Goal: Use online tool/utility: Use online tool/utility

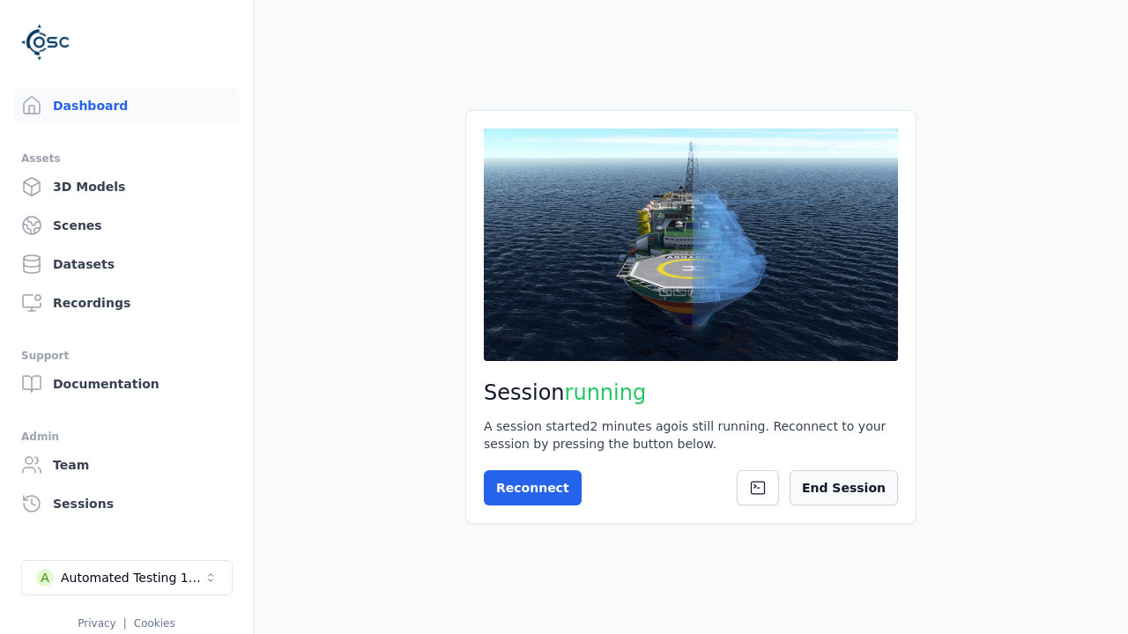
click at [869, 497] on button "End Session" at bounding box center [843, 487] width 108 height 35
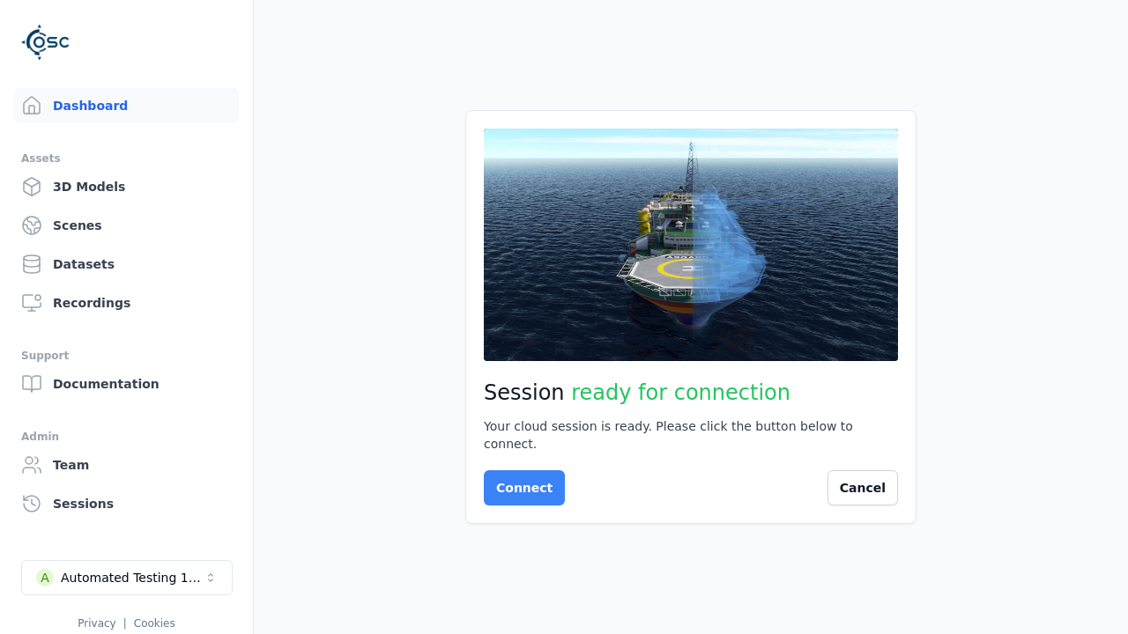
click at [519, 479] on button "Connect" at bounding box center [524, 487] width 81 height 35
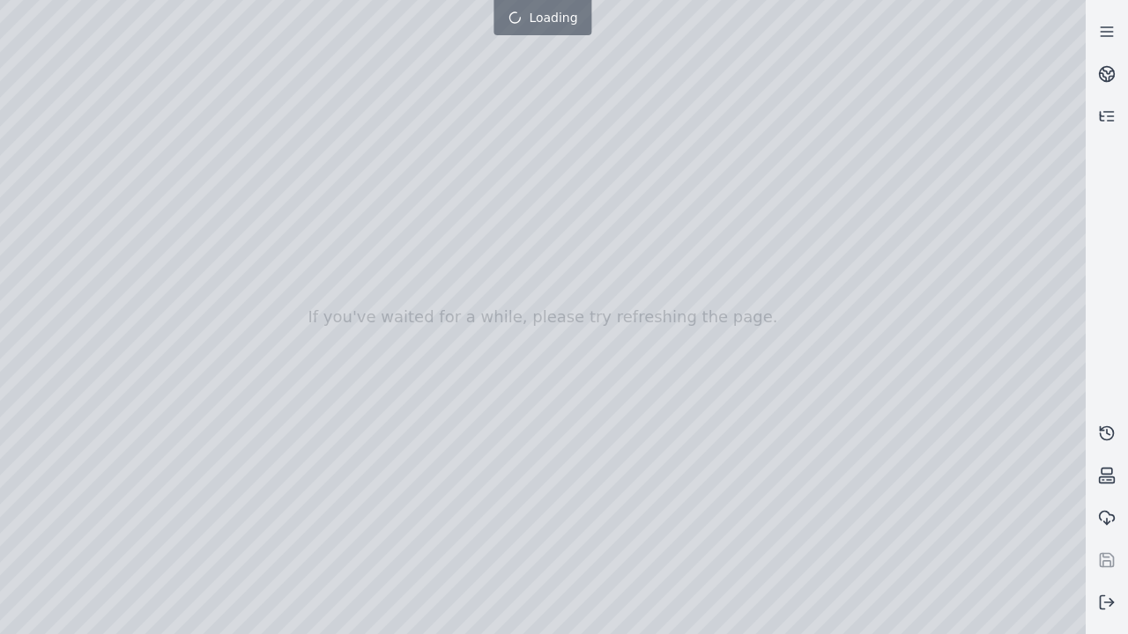
click at [4, 4] on div at bounding box center [564, 317] width 1128 height 705
click at [99, 160] on div at bounding box center [542, 317] width 1085 height 634
click at [31, 184] on div at bounding box center [542, 317] width 1085 height 634
click at [194, 39] on div at bounding box center [542, 317] width 1085 height 634
